Goal: Task Accomplishment & Management: Complete application form

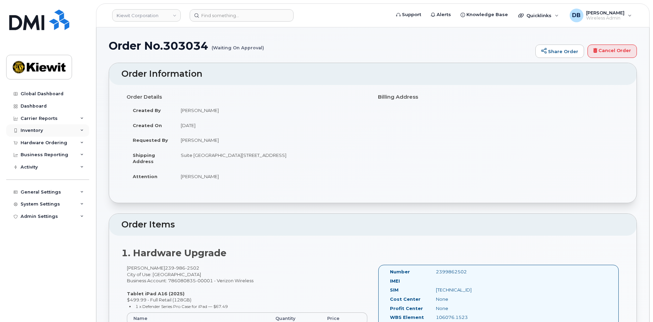
click at [43, 129] on div "Inventory" at bounding box center [47, 131] width 83 height 12
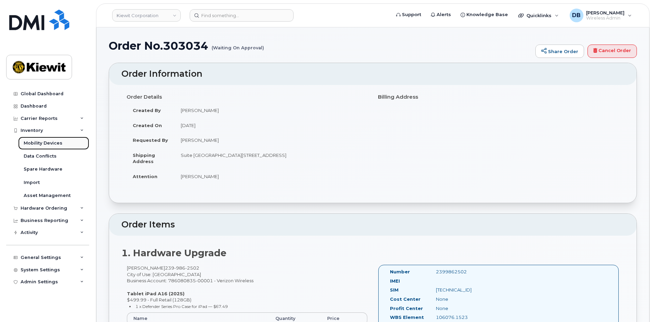
click at [42, 143] on div "Mobility Devices" at bounding box center [43, 143] width 39 height 6
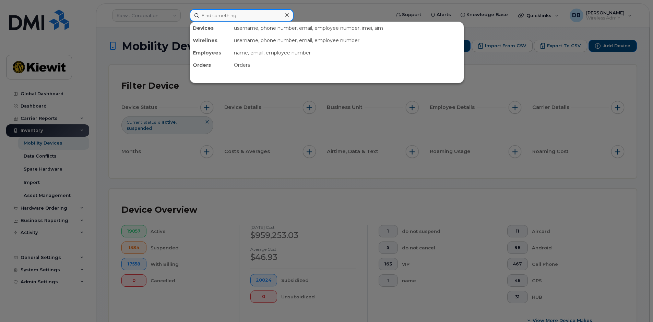
click at [231, 15] on input at bounding box center [242, 15] width 104 height 12
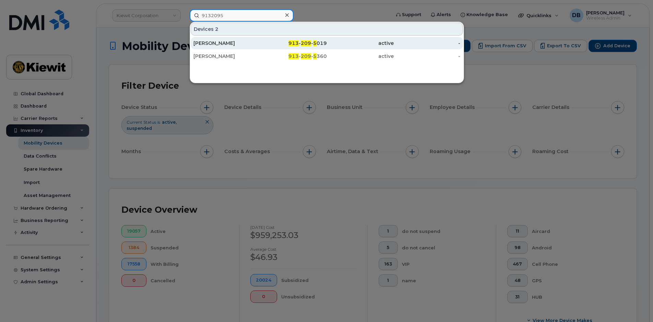
type input "9132095"
click at [215, 42] on div "HUNTER HARLOW" at bounding box center [226, 43] width 67 height 7
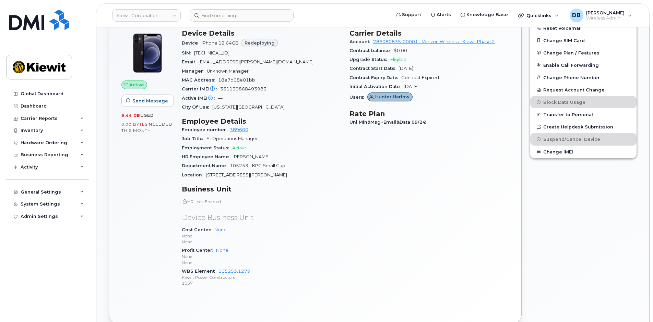
scroll to position [274, 0]
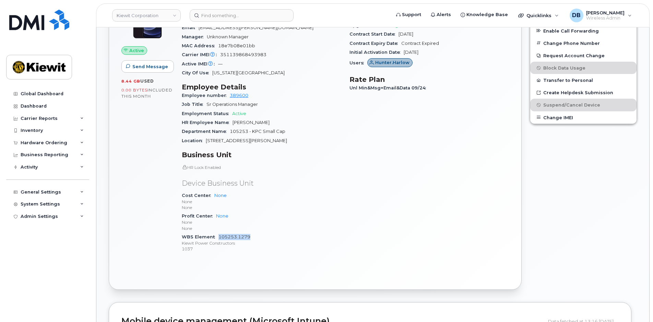
drag, startPoint x: 257, startPoint y: 236, endPoint x: 218, endPoint y: 235, distance: 39.1
click at [218, 235] on div "WBS Element 105253.1279 Kiewit Power Constructors 1037" at bounding box center [261, 243] width 159 height 21
copy link "105253.1279"
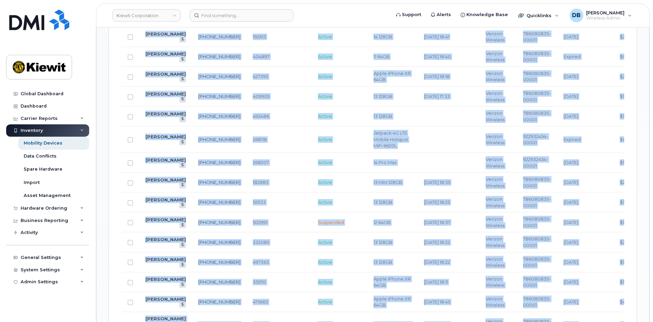
scroll to position [0, 279]
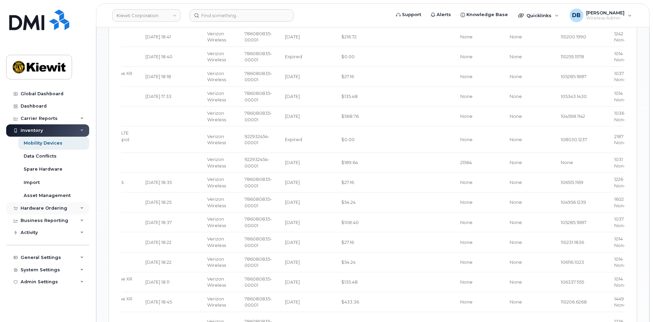
click at [39, 207] on div "Hardware Ordering" at bounding box center [44, 208] width 47 height 5
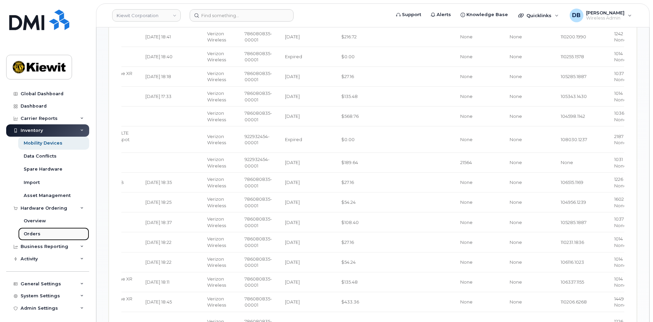
click at [37, 233] on div "Orders" at bounding box center [32, 234] width 17 height 6
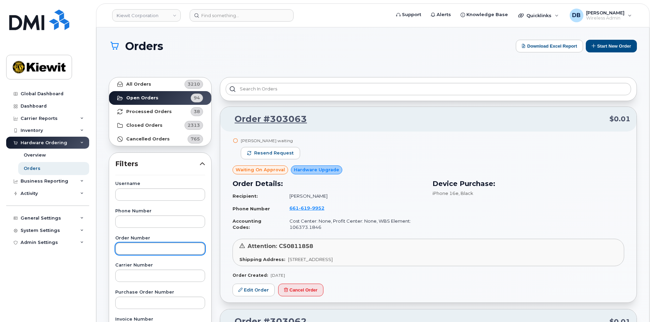
click at [131, 252] on input "text" at bounding box center [160, 249] width 90 height 12
type input "303062"
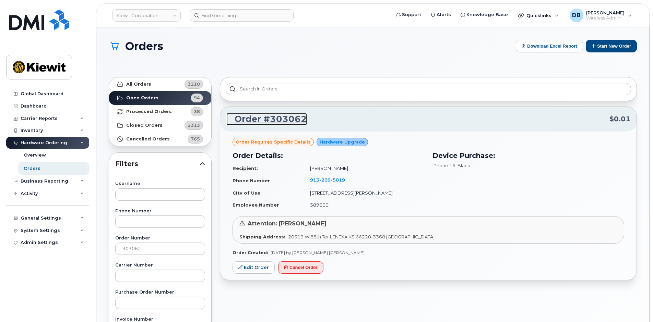
click at [274, 117] on link "Order #303062" at bounding box center [266, 119] width 81 height 12
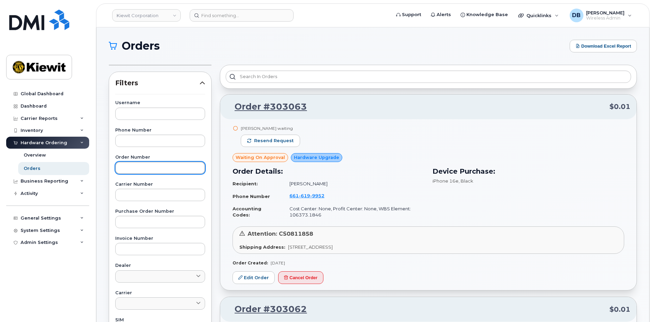
click at [132, 167] on input "text" at bounding box center [160, 168] width 90 height 12
type input "303062"
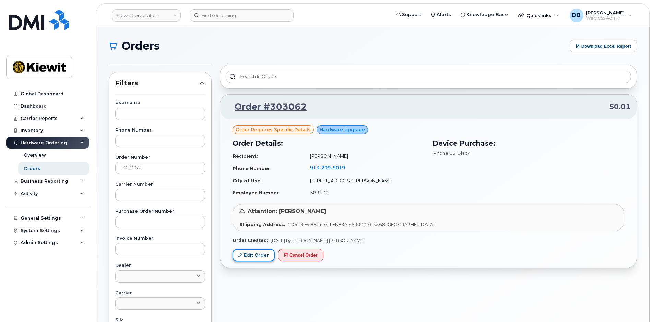
click at [249, 257] on link "Edit Order" at bounding box center [254, 255] width 42 height 13
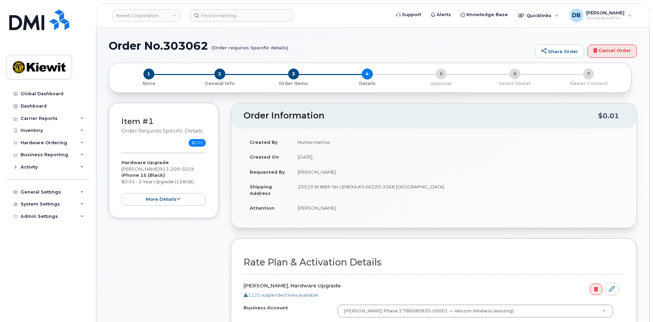
scroll to position [137, 0]
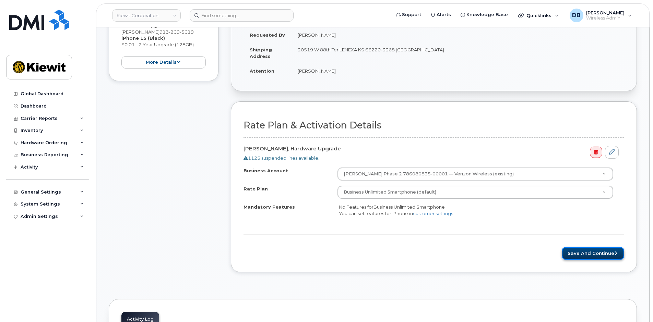
click at [576, 251] on button "Save and Continue" at bounding box center [593, 253] width 62 height 13
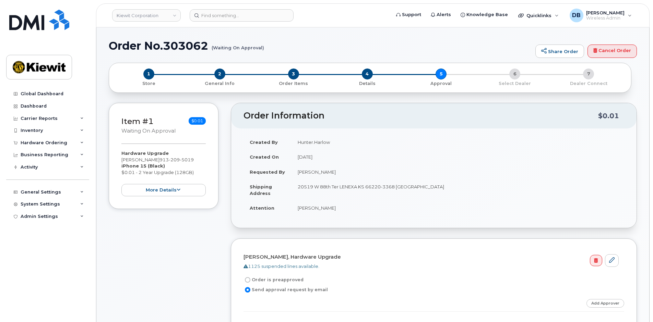
scroll to position [137, 0]
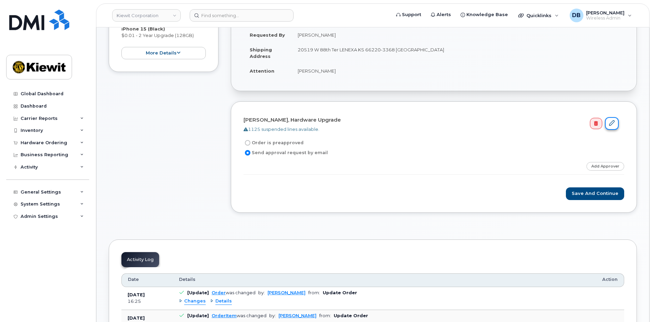
click at [612, 123] on icon at bounding box center [611, 122] width 5 height 5
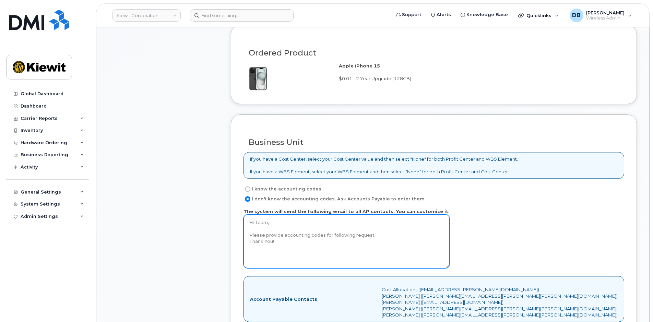
scroll to position [480, 0]
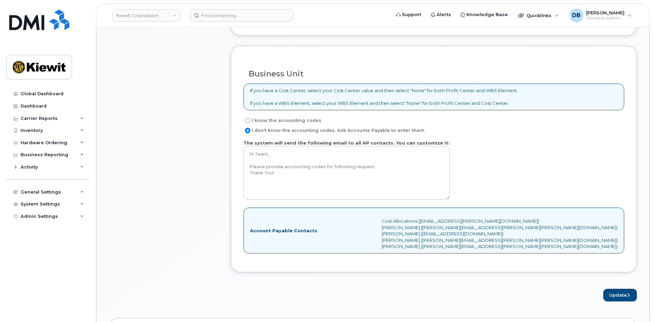
click at [268, 120] on label "I know the accounting codes" at bounding box center [283, 121] width 78 height 8
click at [250, 120] on input "I know the accounting codes" at bounding box center [247, 120] width 5 height 5
radio input "true"
select select
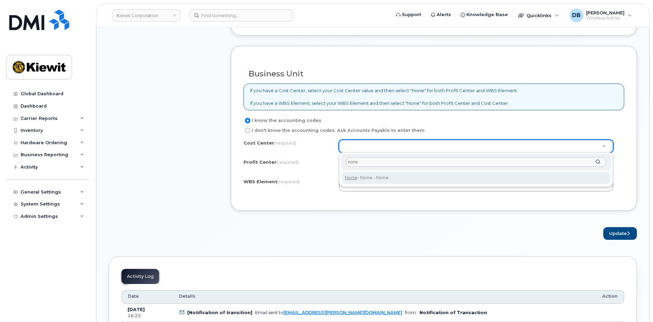
type input "none"
type input "None"
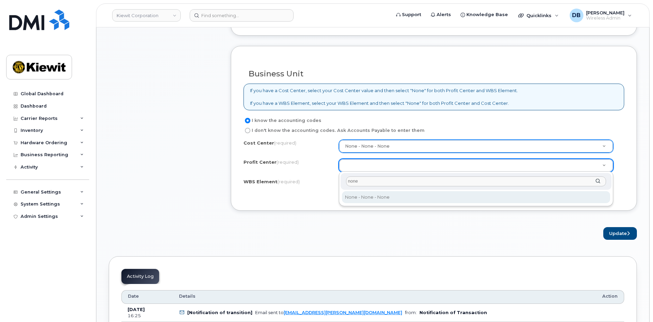
type input "none"
select select "None"
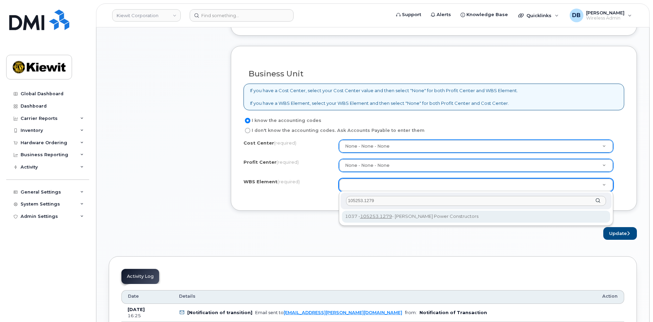
type input "105253.1279"
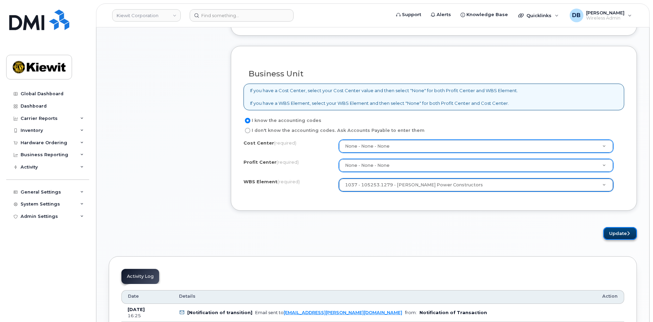
click at [624, 235] on button "Update" at bounding box center [620, 233] width 34 height 13
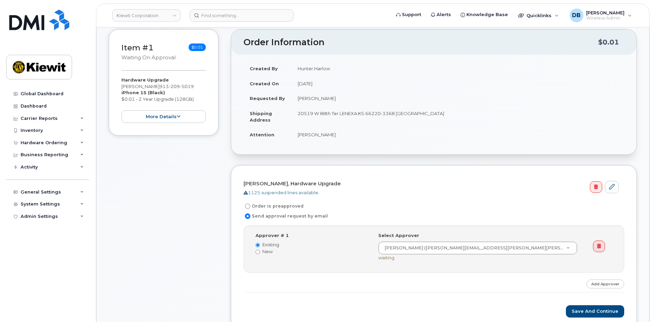
scroll to position [171, 0]
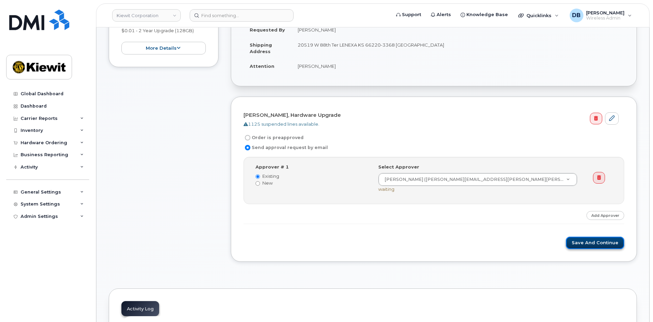
click at [592, 244] on button "Save and Continue" at bounding box center [595, 243] width 58 height 13
